Goal: Task Accomplishment & Management: Use online tool/utility

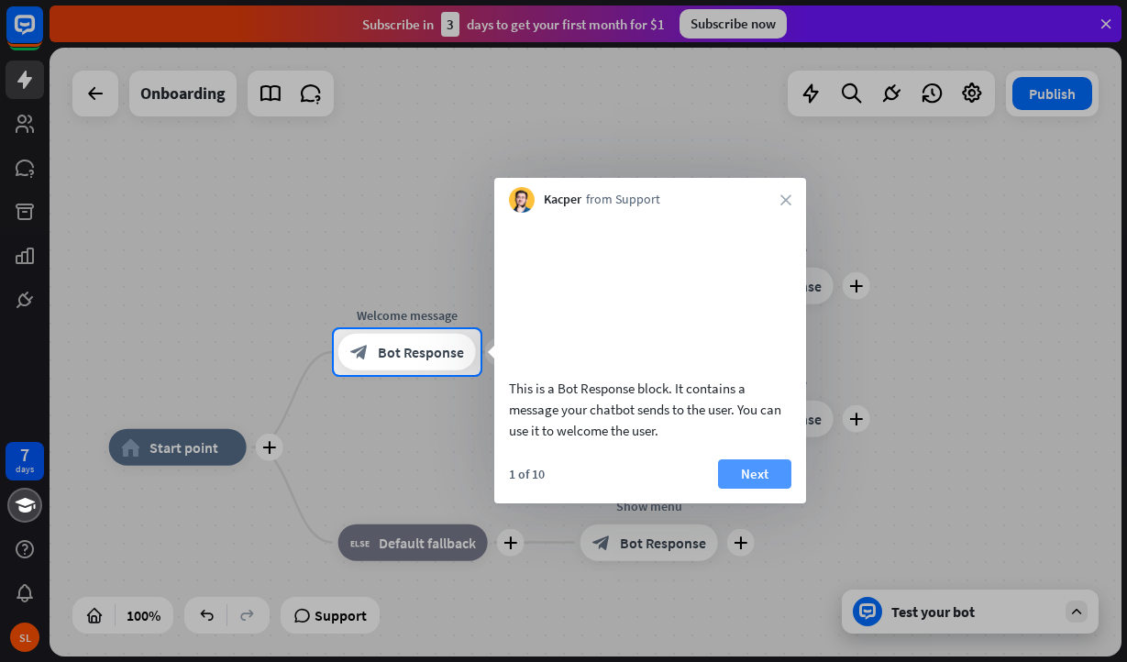
click at [748, 487] on button "Next" at bounding box center [754, 473] width 73 height 29
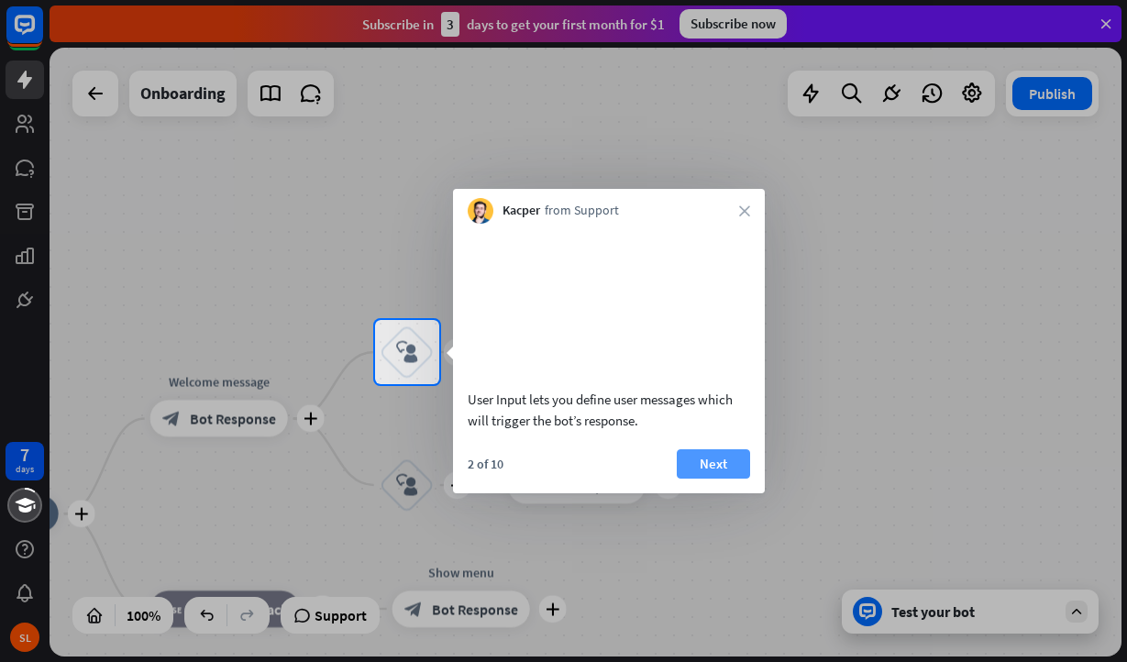
click at [733, 479] on button "Next" at bounding box center [713, 463] width 73 height 29
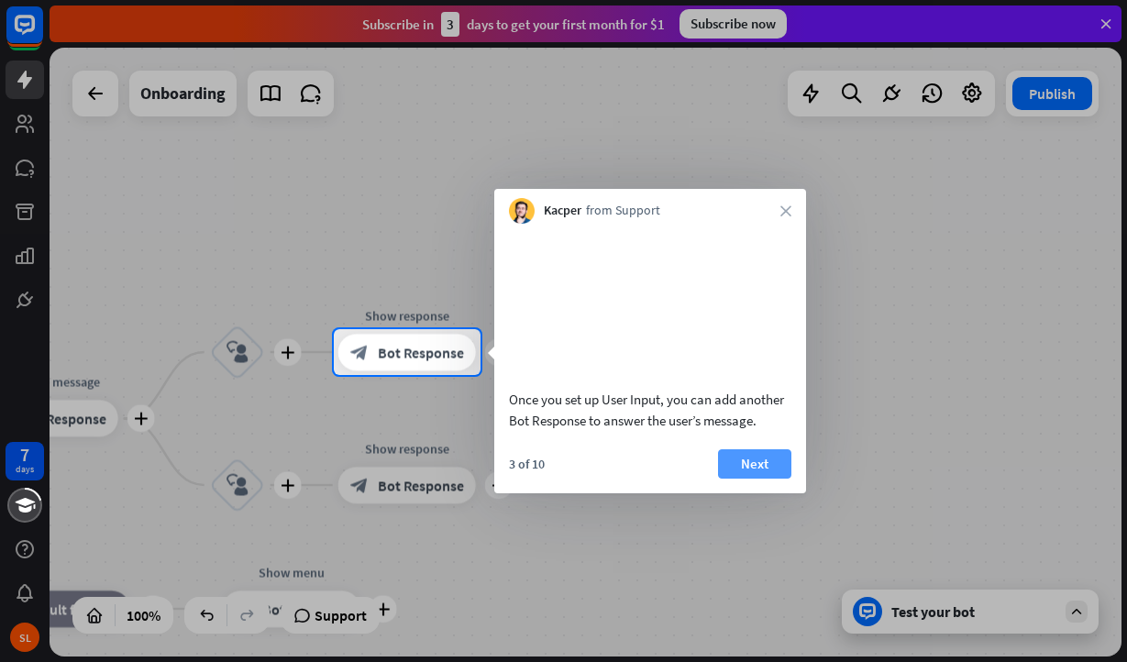
click at [748, 479] on button "Next" at bounding box center [754, 463] width 73 height 29
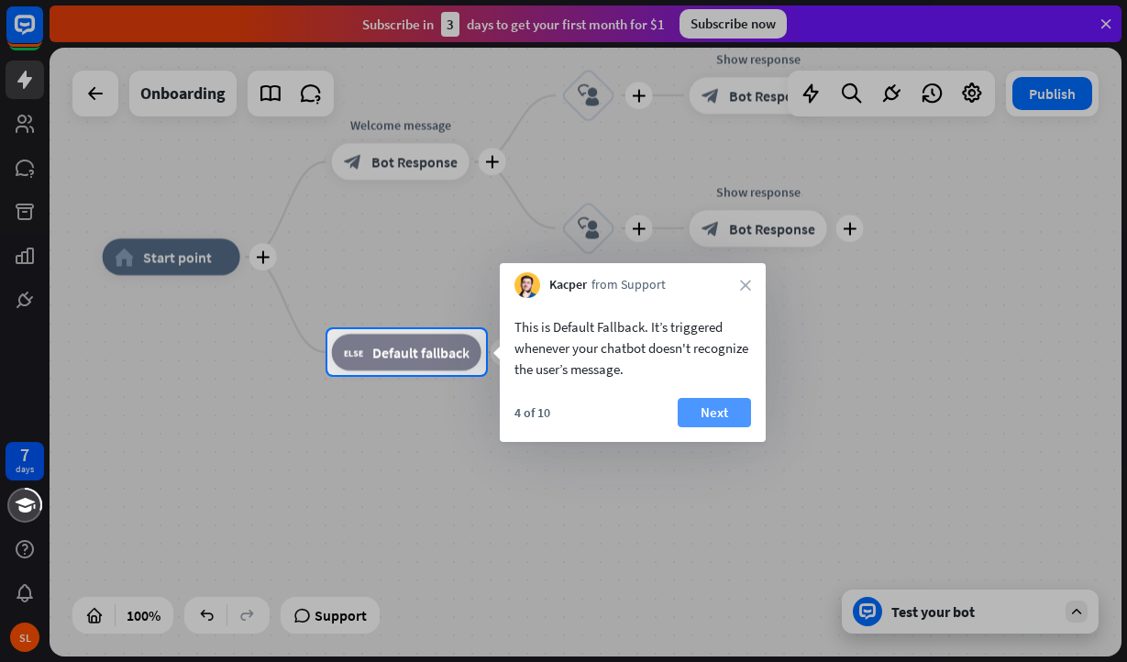
click at [736, 415] on button "Next" at bounding box center [714, 412] width 73 height 29
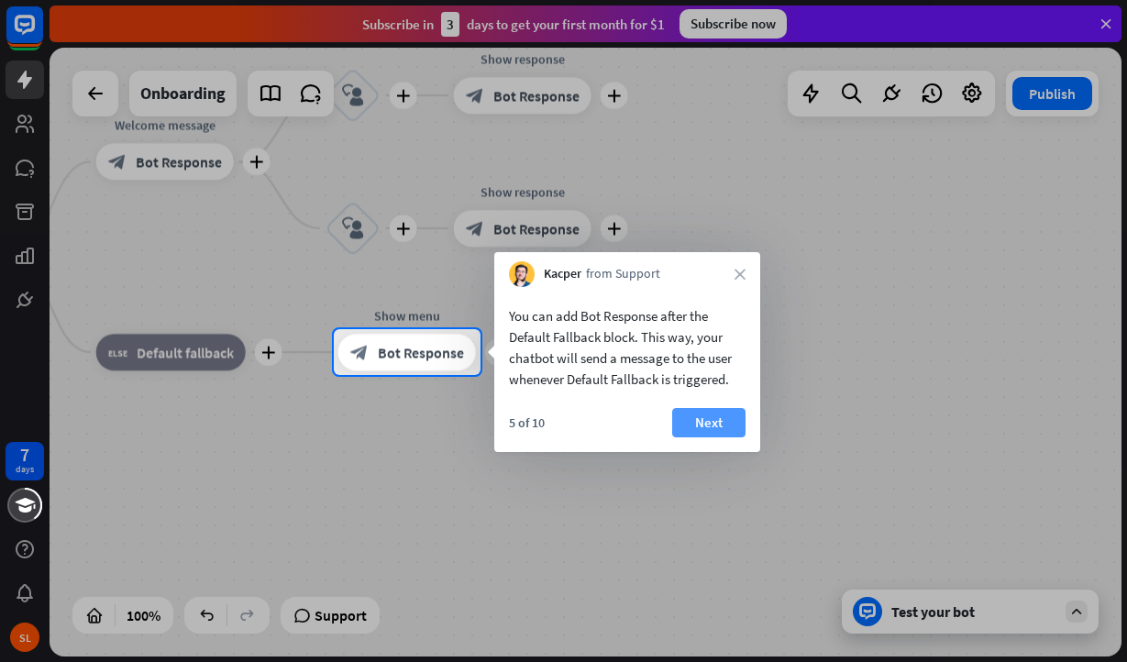
click at [714, 417] on button "Next" at bounding box center [708, 422] width 73 height 29
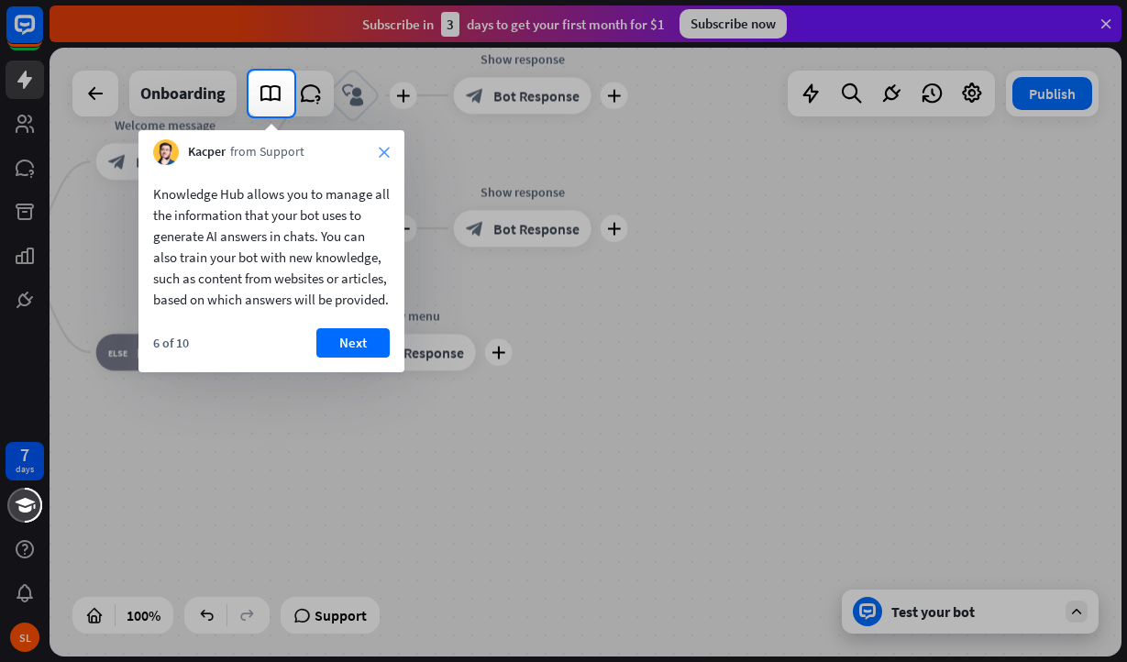
click at [381, 149] on icon "close" at bounding box center [384, 152] width 11 height 11
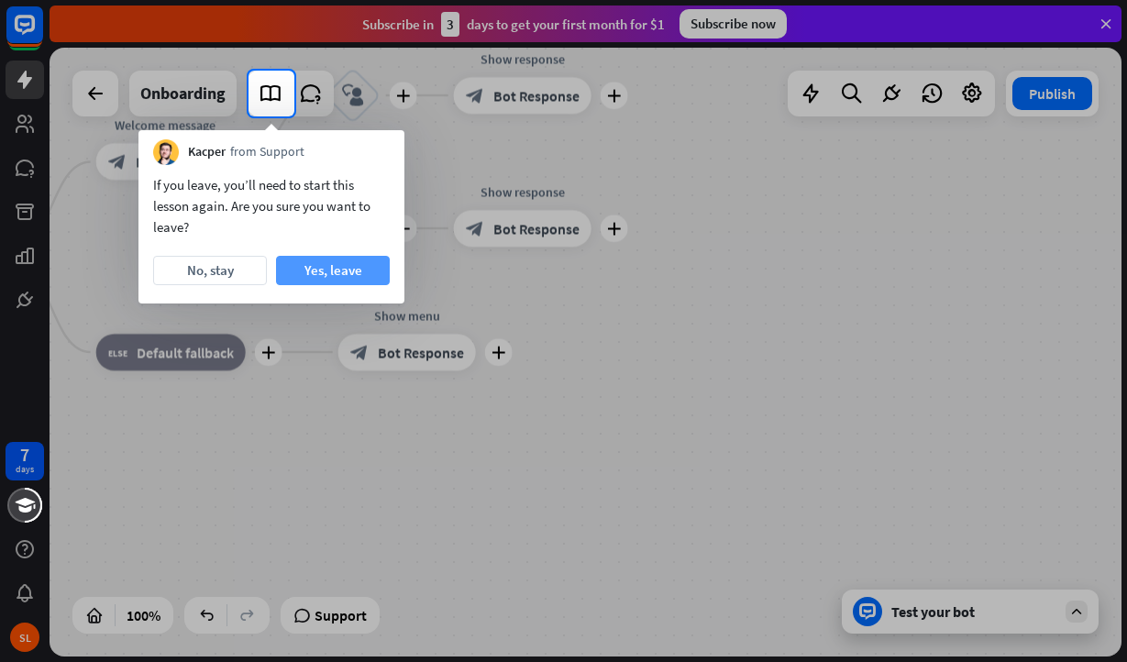
click at [315, 275] on button "Yes, leave" at bounding box center [333, 270] width 114 height 29
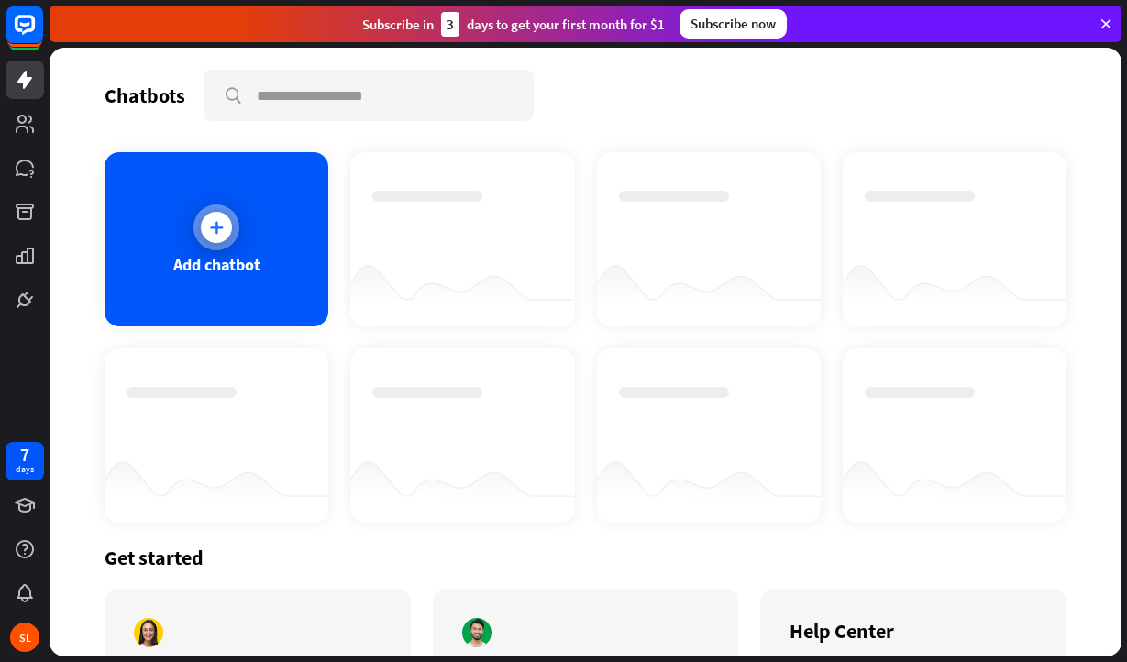
click at [246, 235] on div "Add chatbot" at bounding box center [217, 239] width 224 height 174
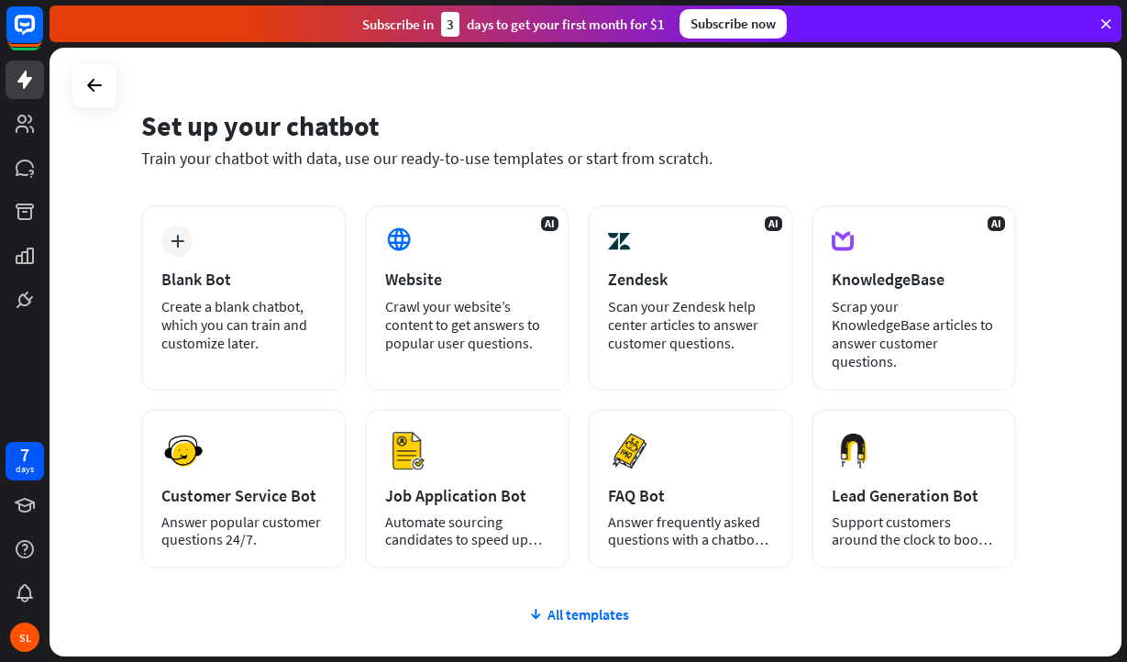
scroll to position [44, 0]
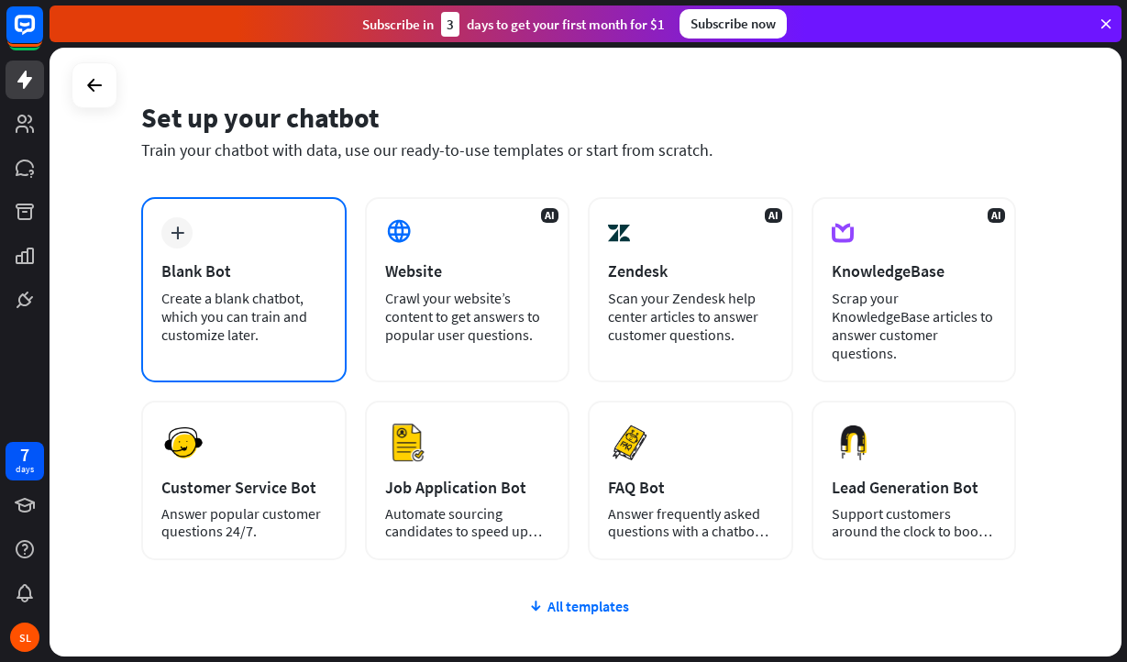
click at [213, 260] on div "Blank Bot" at bounding box center [243, 270] width 165 height 21
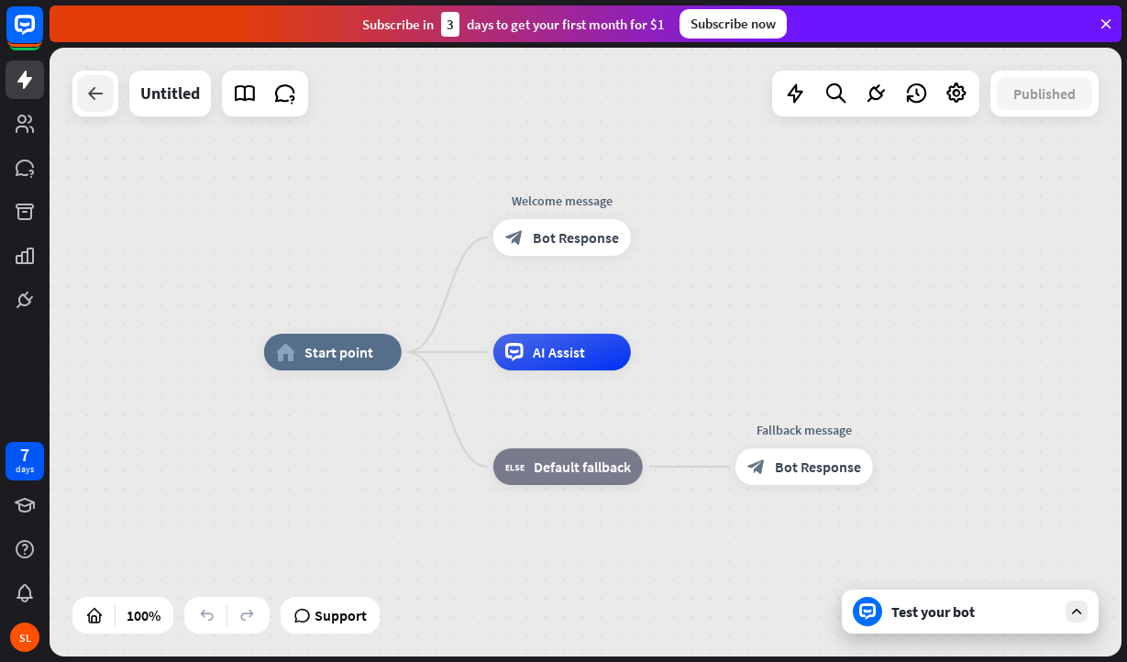
click at [84, 107] on div at bounding box center [95, 93] width 37 height 37
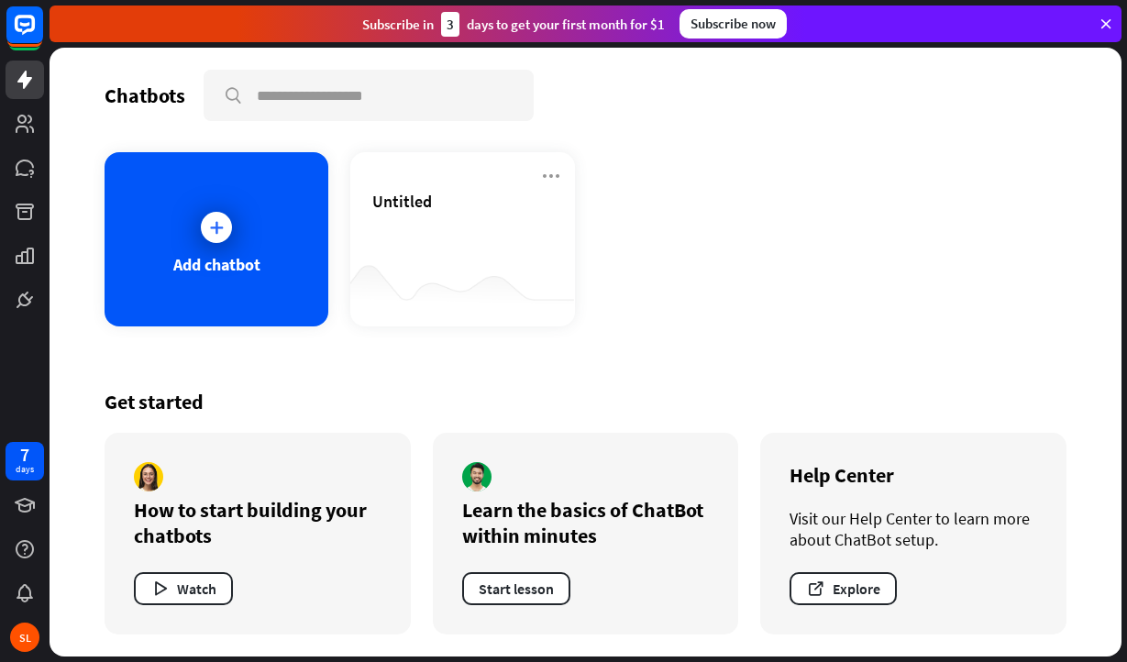
click at [1116, 22] on div "Subscribe [DATE] to get your first month for $1 Subscribe now" at bounding box center [586, 24] width 1072 height 37
click at [1110, 22] on icon at bounding box center [1106, 24] width 17 height 17
